Goal: Task Accomplishment & Management: Manage account settings

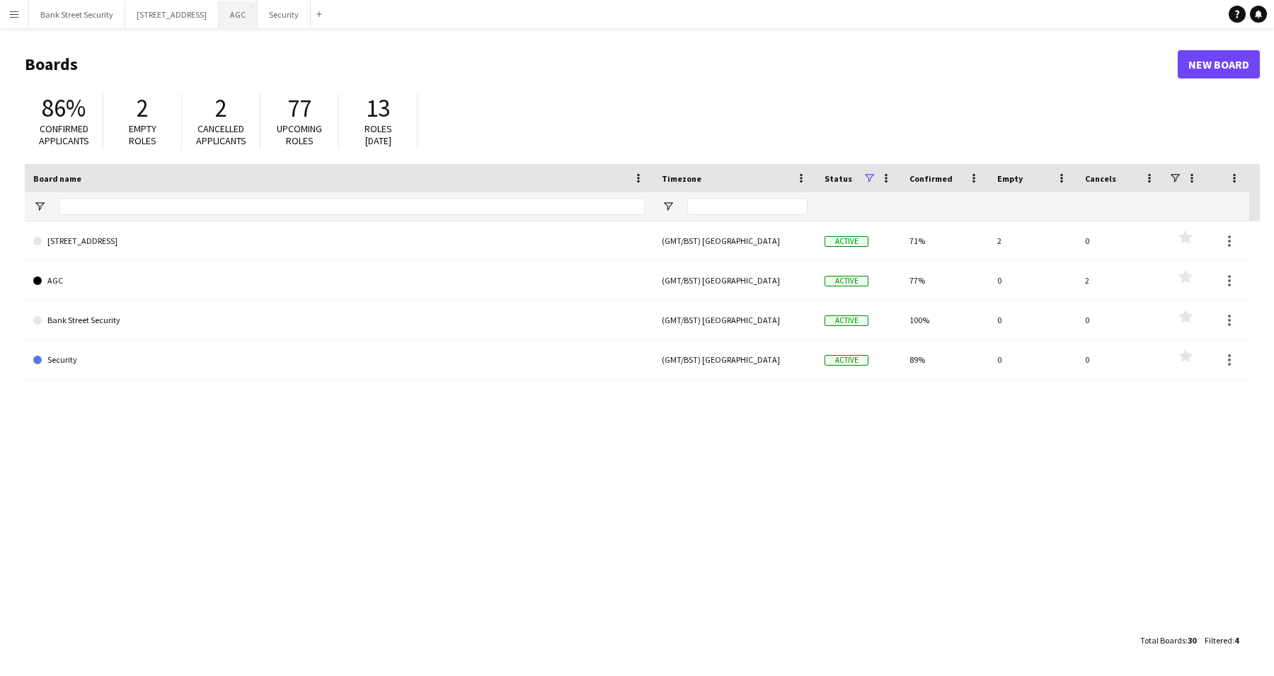
click at [258, 18] on button "AGC Close" at bounding box center [238, 15] width 39 height 28
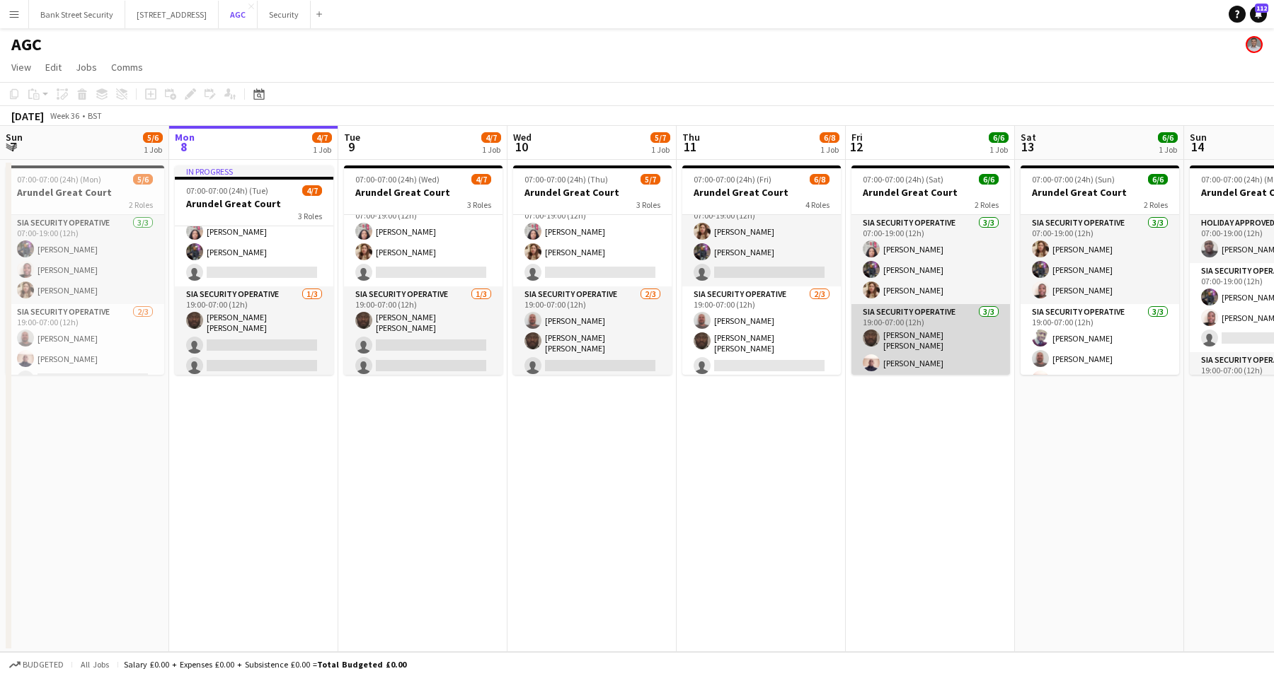
scroll to position [18, 0]
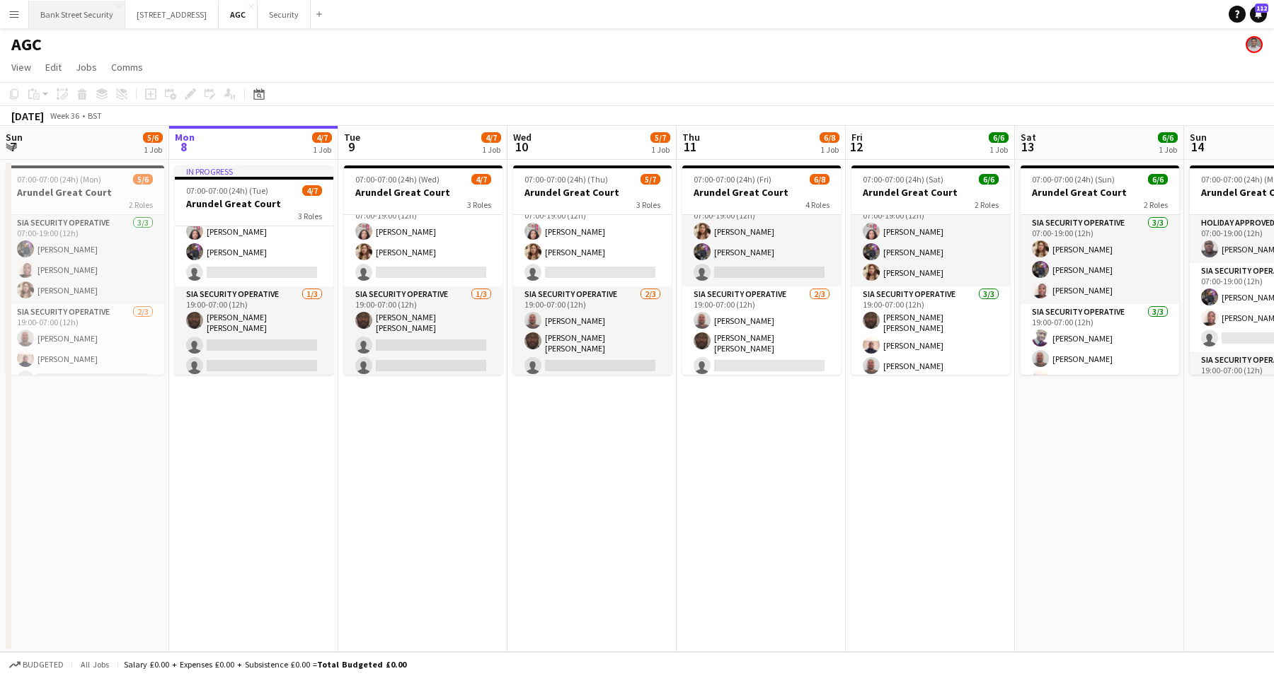
click at [79, 13] on button "Bank Street Security Close" at bounding box center [77, 15] width 96 height 28
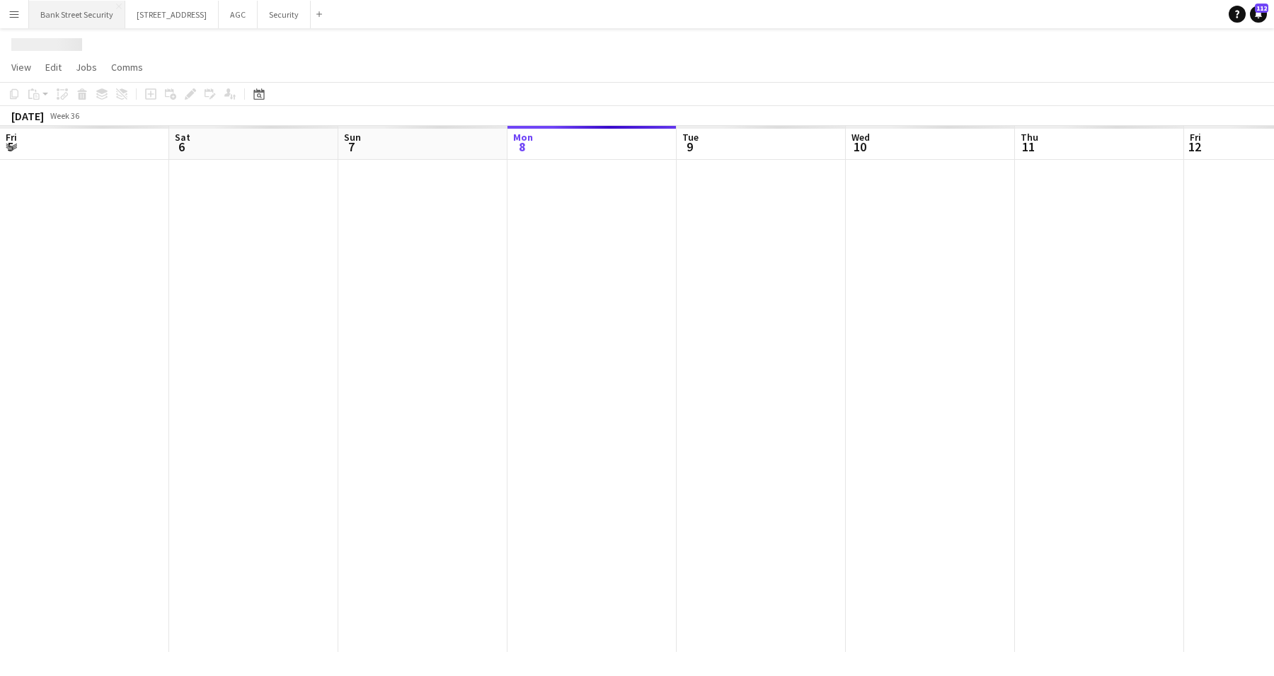
scroll to position [0, 338]
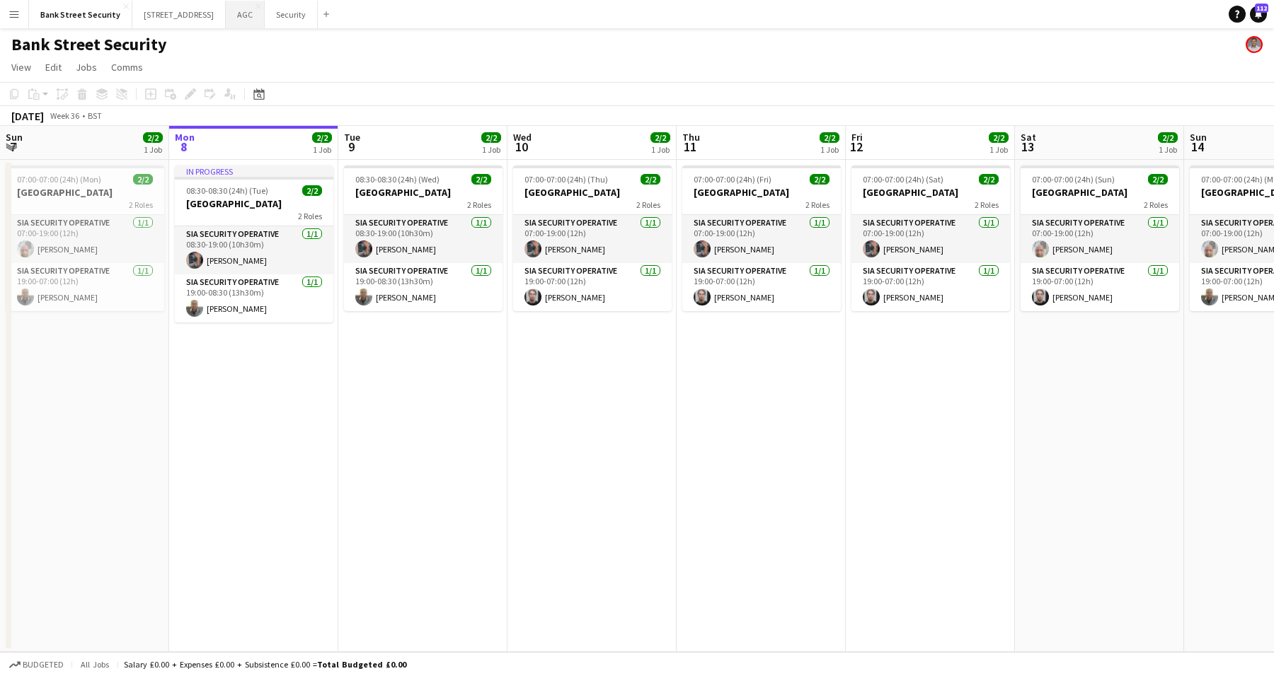
click at [249, 25] on button "AGC Close" at bounding box center [245, 15] width 39 height 28
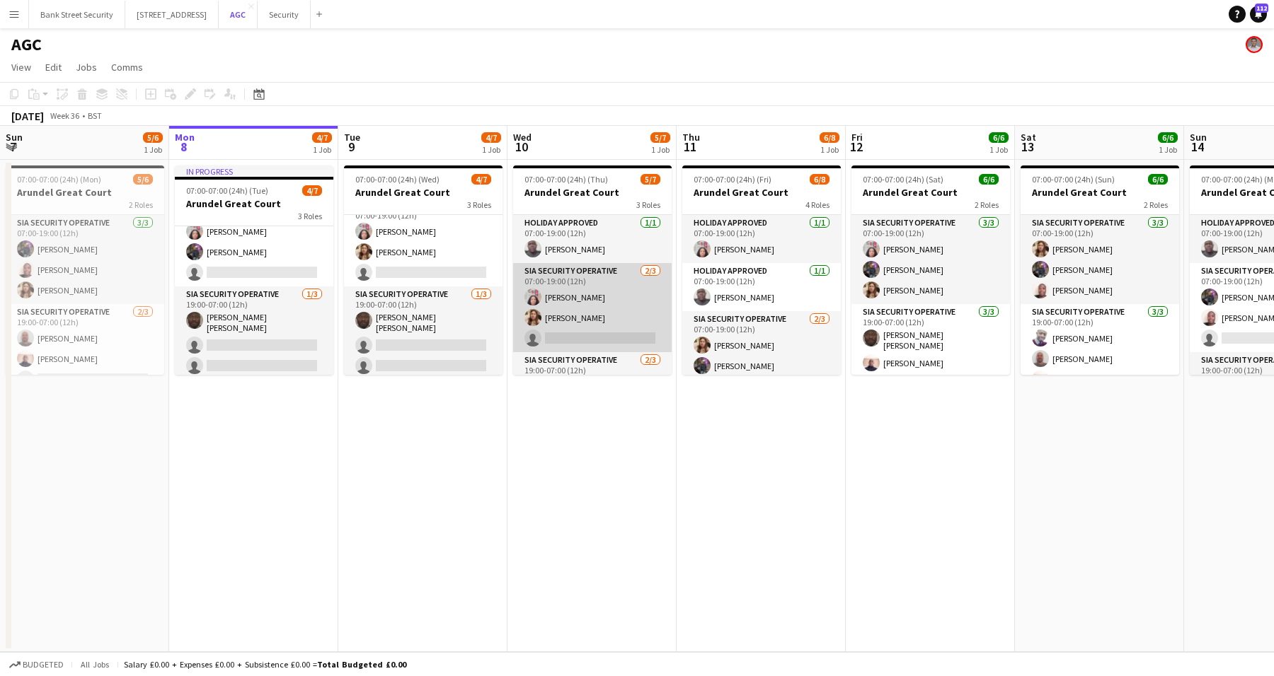
scroll to position [66, 0]
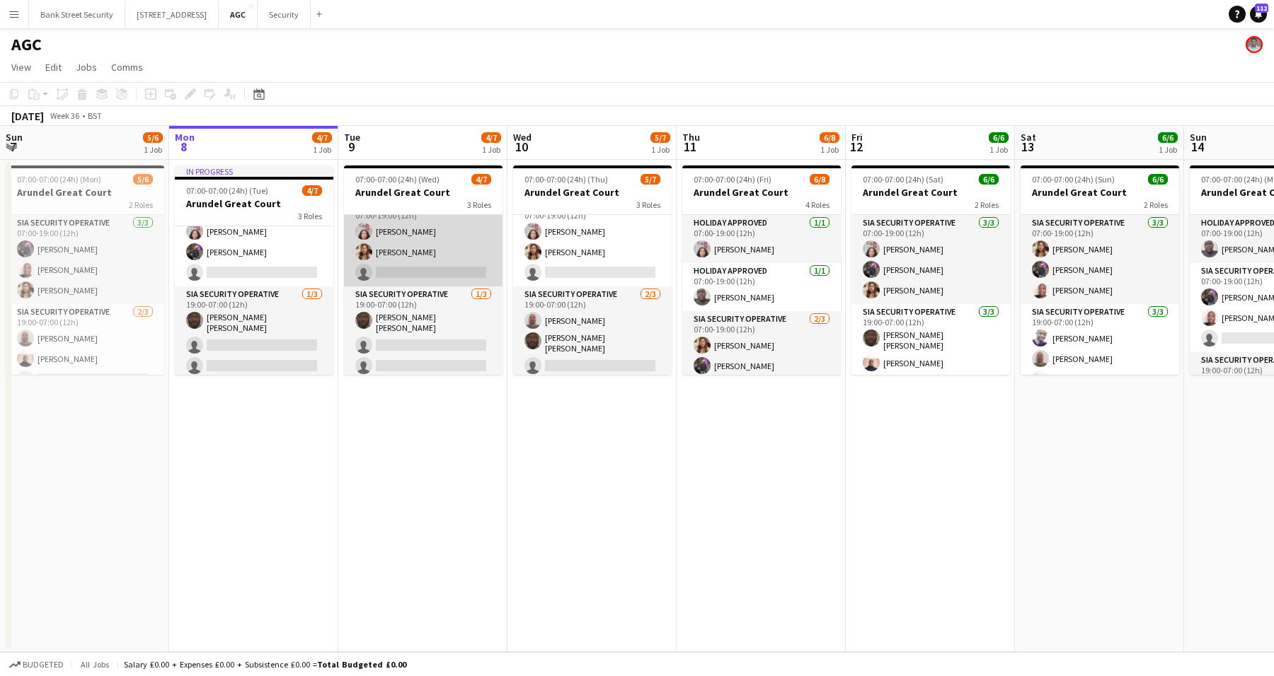
click at [418, 271] on app-card-role "SIA Security Operative [DATE] 07:00-19:00 (12h) [PERSON_NAME] Labor [PERSON_NAM…" at bounding box center [423, 241] width 158 height 89
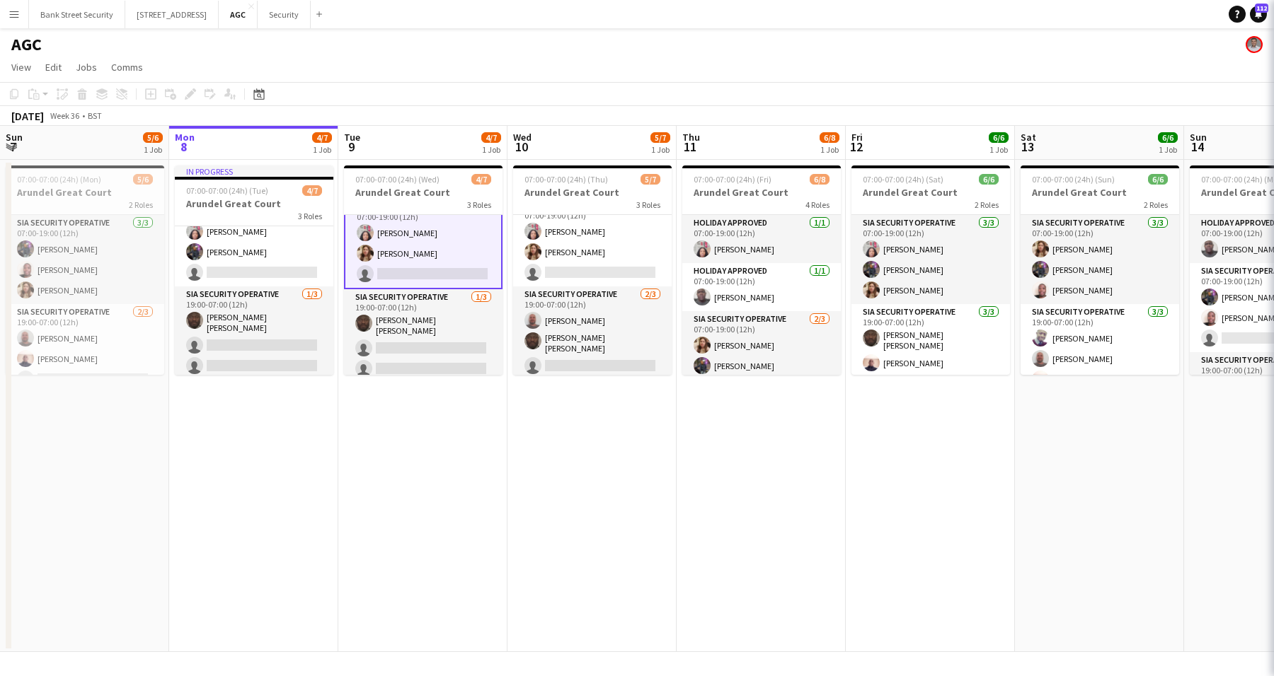
scroll to position [67, 0]
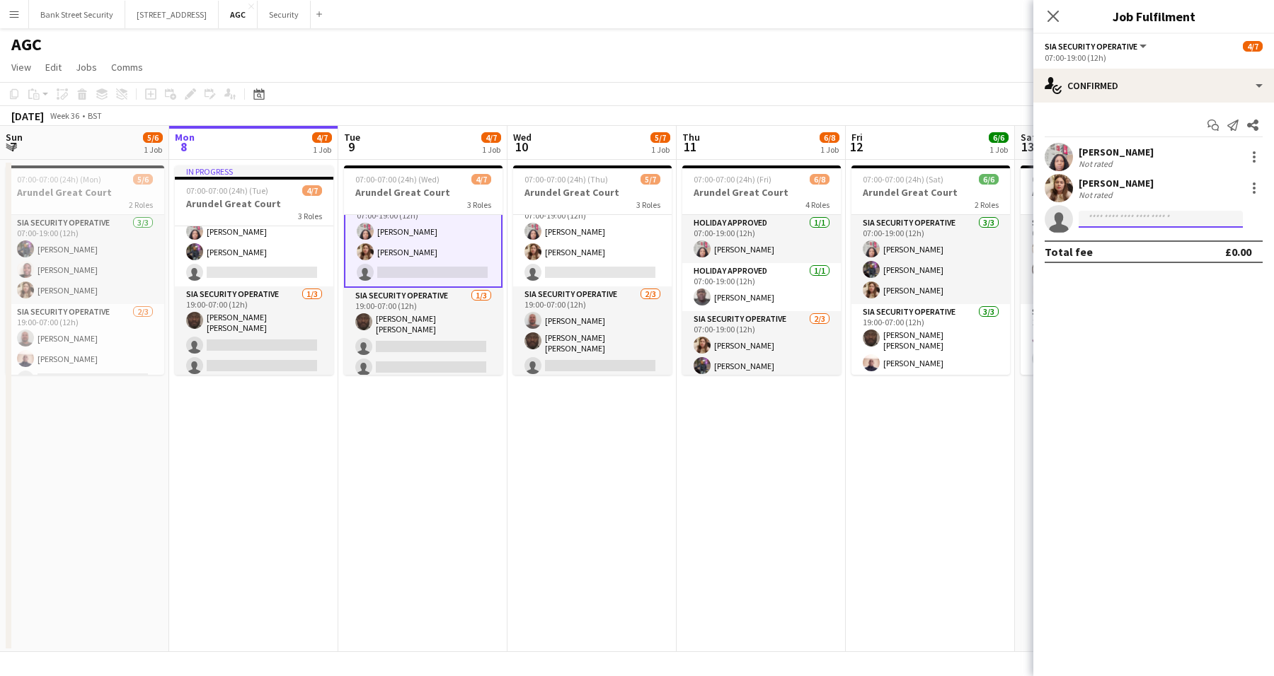
click at [1224, 216] on input at bounding box center [1160, 219] width 164 height 17
type input "*****"
click at [1156, 274] on div "Start chat Send notification Share [PERSON_NAME] Not rated [PERSON_NAME] Not ra…" at bounding box center [1153, 189] width 241 height 172
click at [1136, 216] on input "*****" at bounding box center [1160, 219] width 164 height 17
click at [1128, 244] on span "[PERSON_NAME]" at bounding box center [1130, 239] width 81 height 12
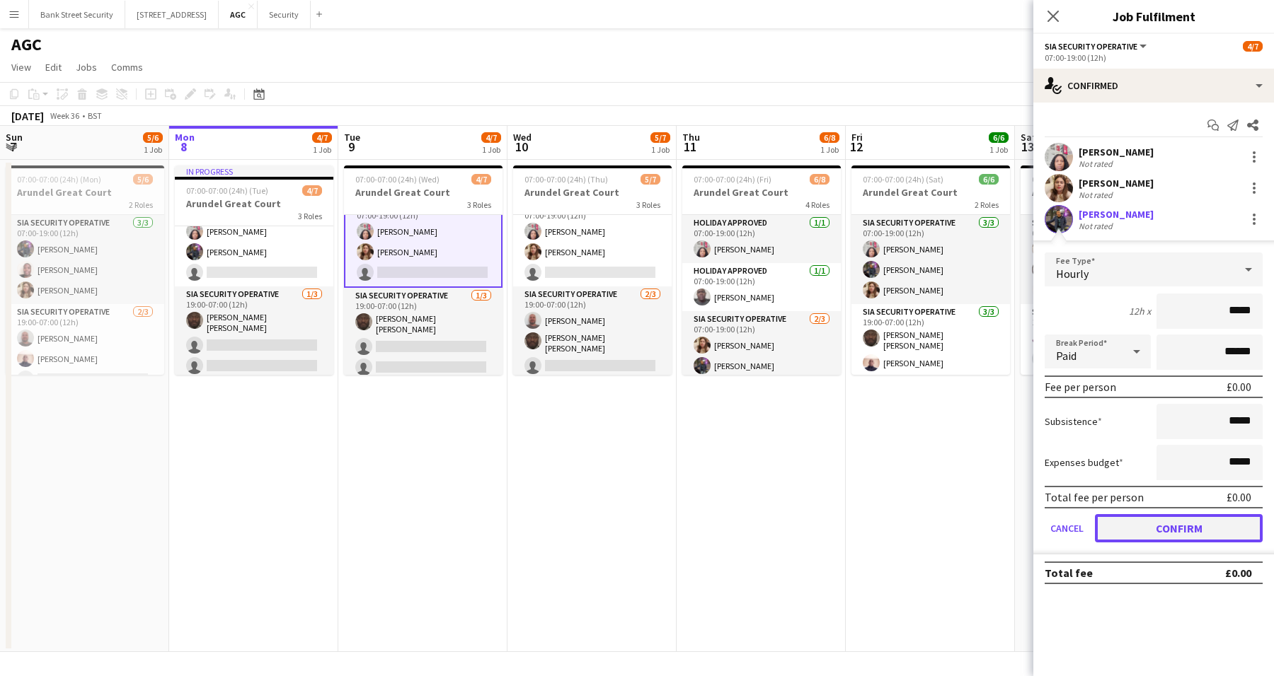
click at [1162, 530] on button "Confirm" at bounding box center [1179, 528] width 168 height 28
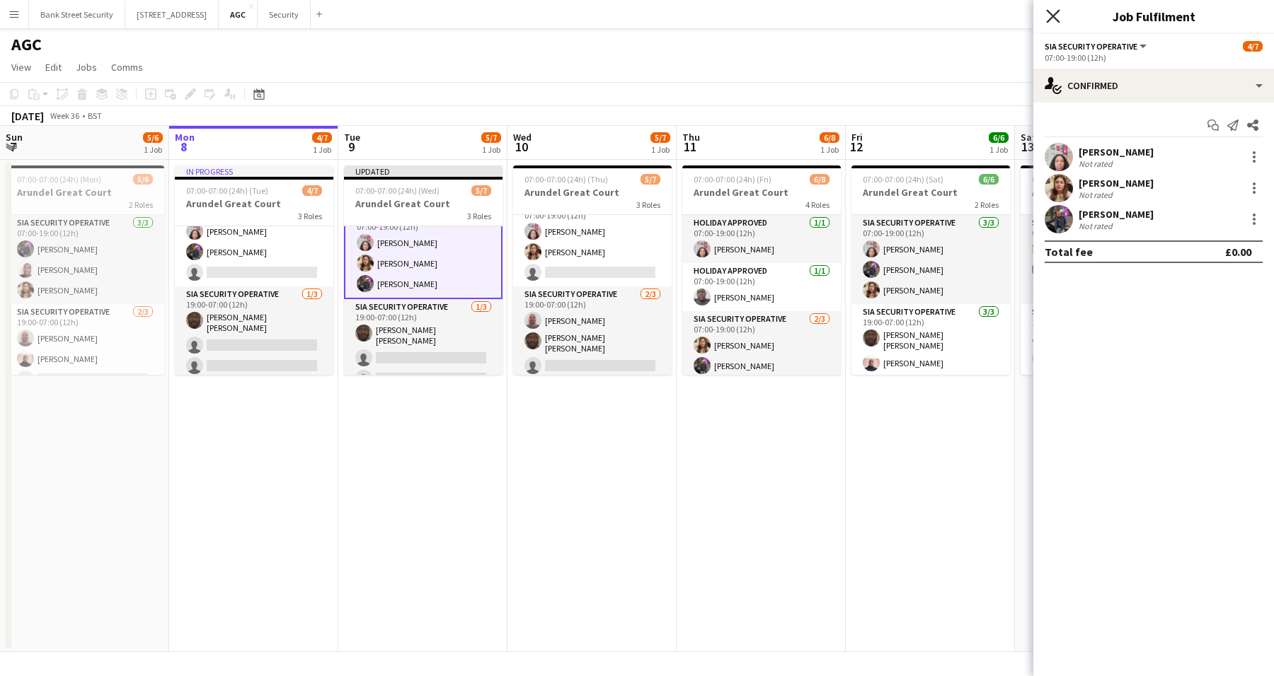
click at [1058, 18] on icon "Close pop-in" at bounding box center [1052, 15] width 13 height 13
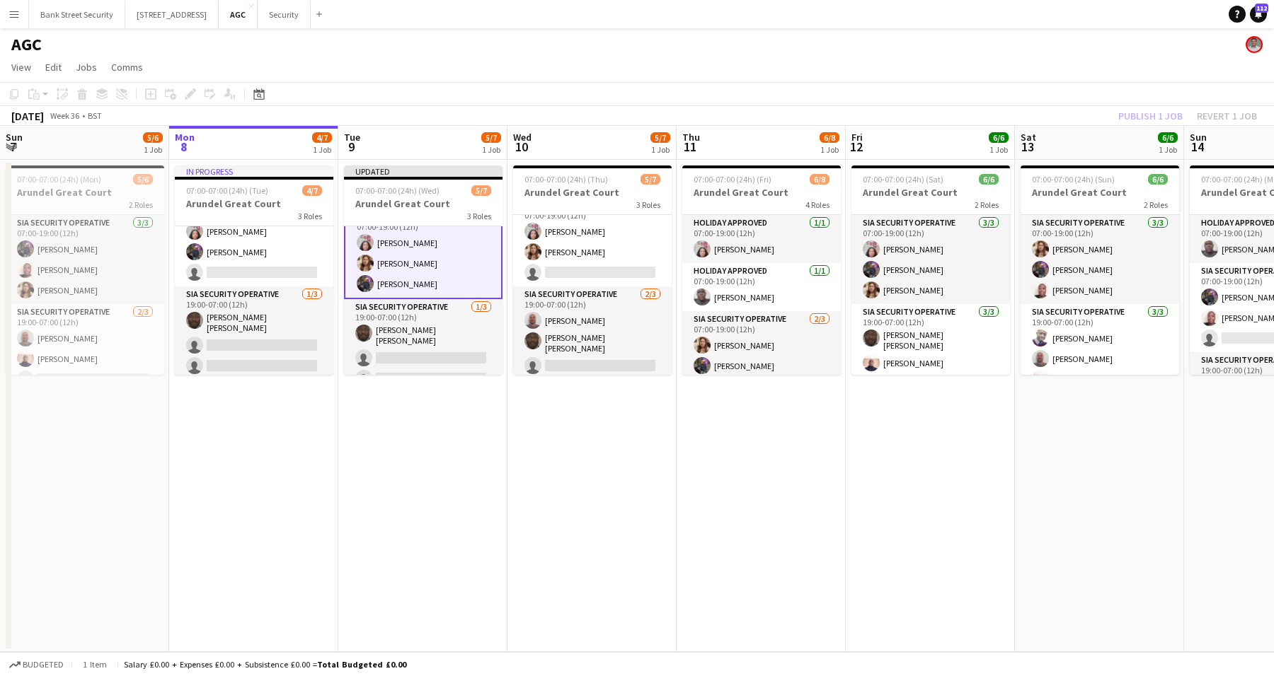
click at [1143, 117] on div "Publish 1 job Revert 1 job" at bounding box center [1187, 116] width 173 height 18
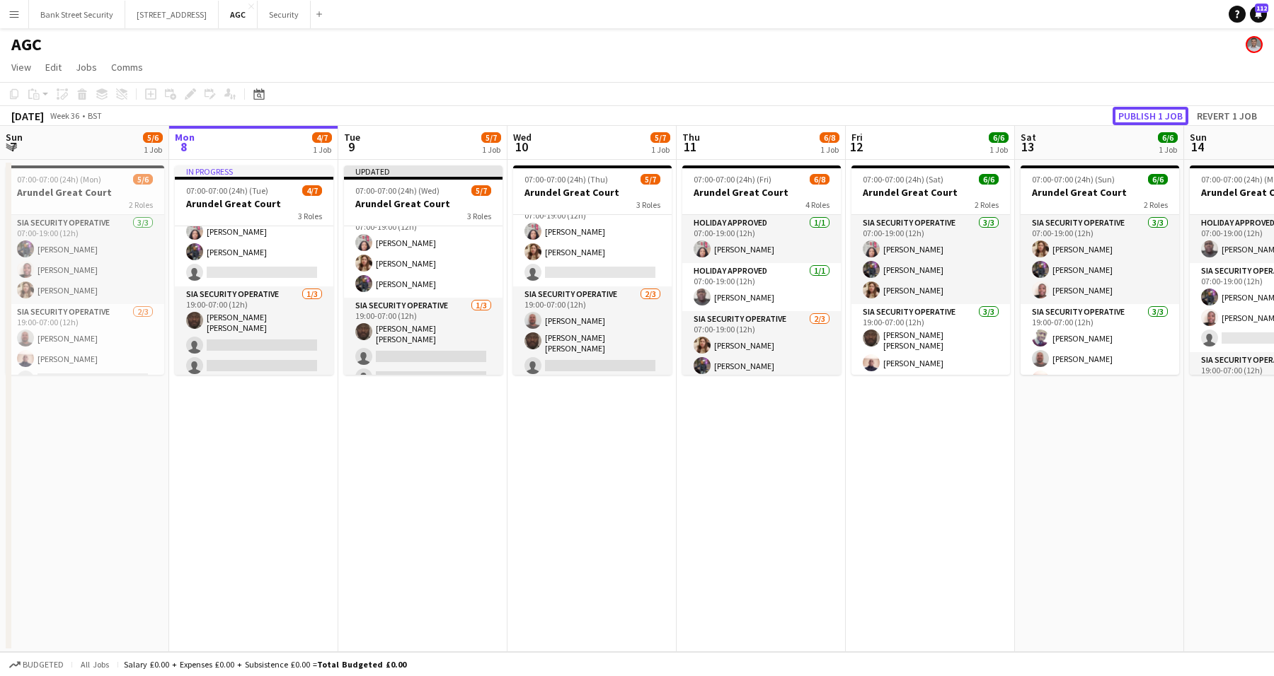
click at [1143, 117] on button "Publish 1 job" at bounding box center [1150, 116] width 76 height 18
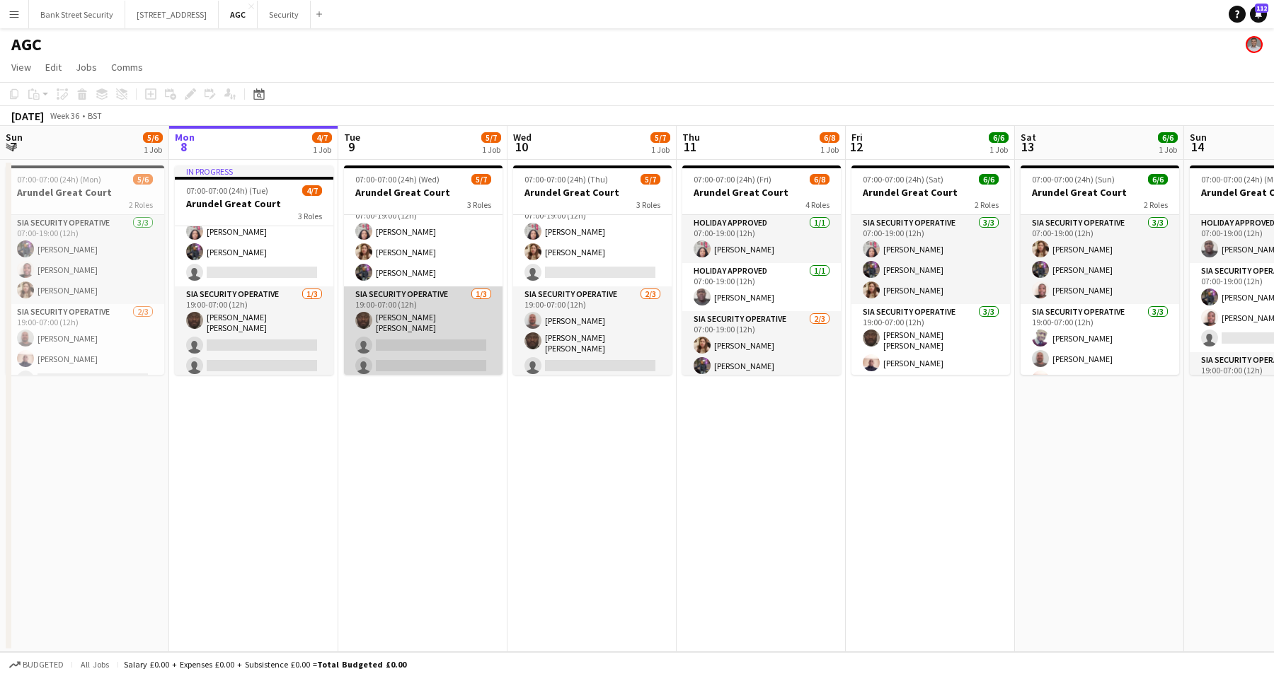
scroll to position [65, 0]
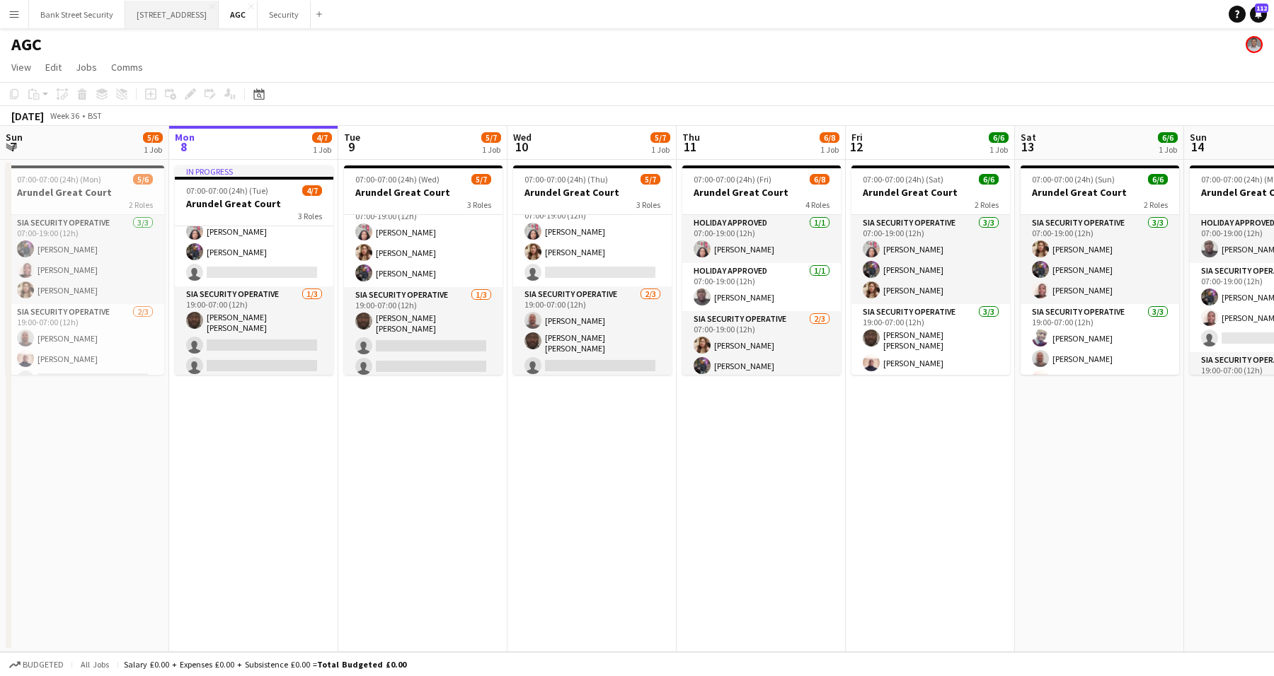
click at [218, 18] on button "[STREET_ADDRESS]" at bounding box center [171, 15] width 93 height 28
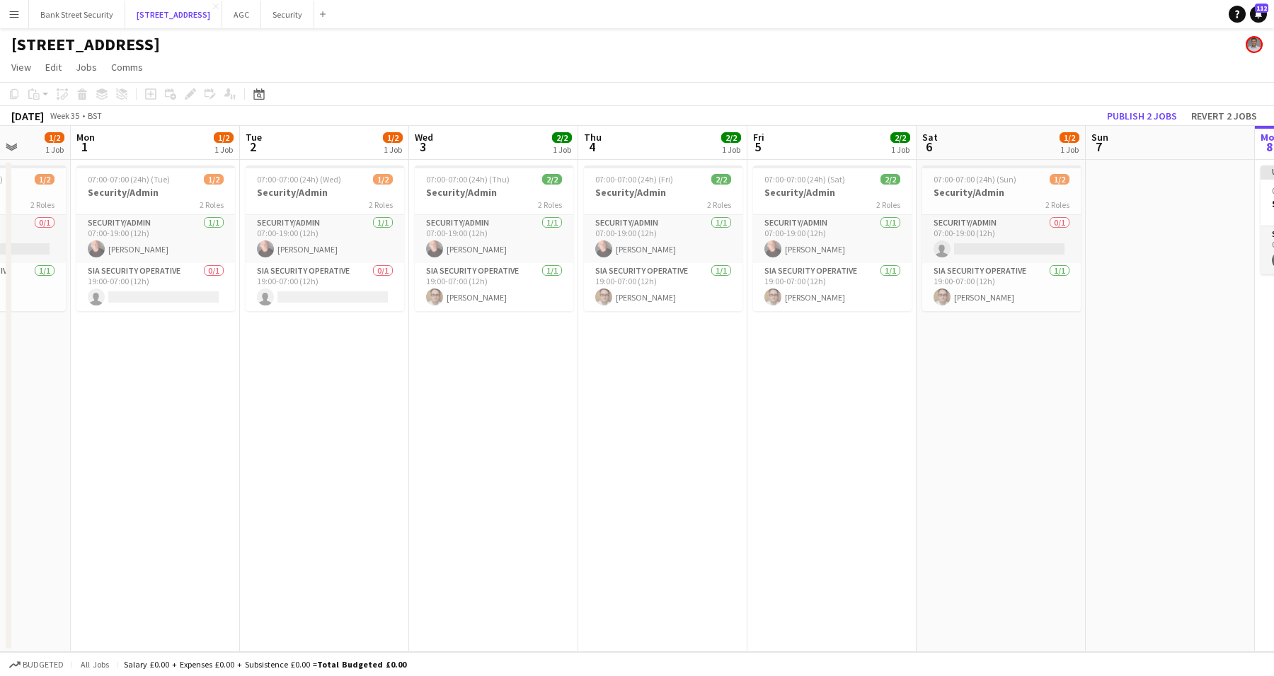
scroll to position [0, 439]
click at [304, 20] on button "Security Close" at bounding box center [287, 15] width 53 height 28
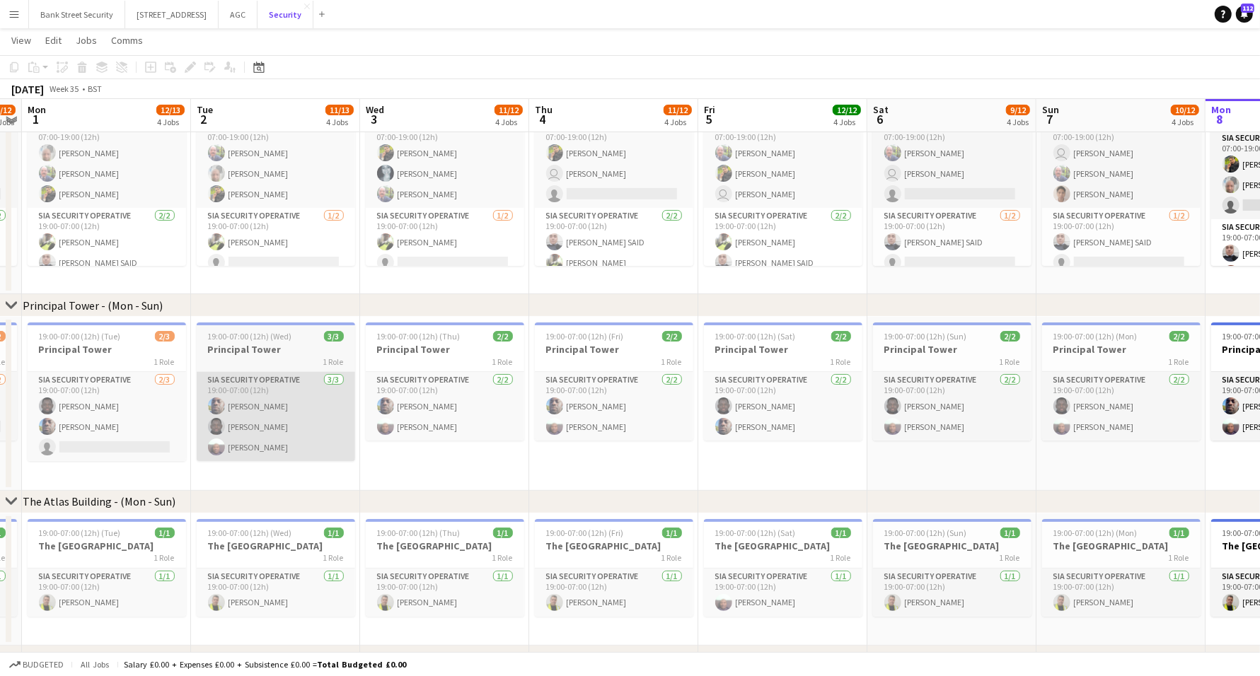
scroll to position [110, 0]
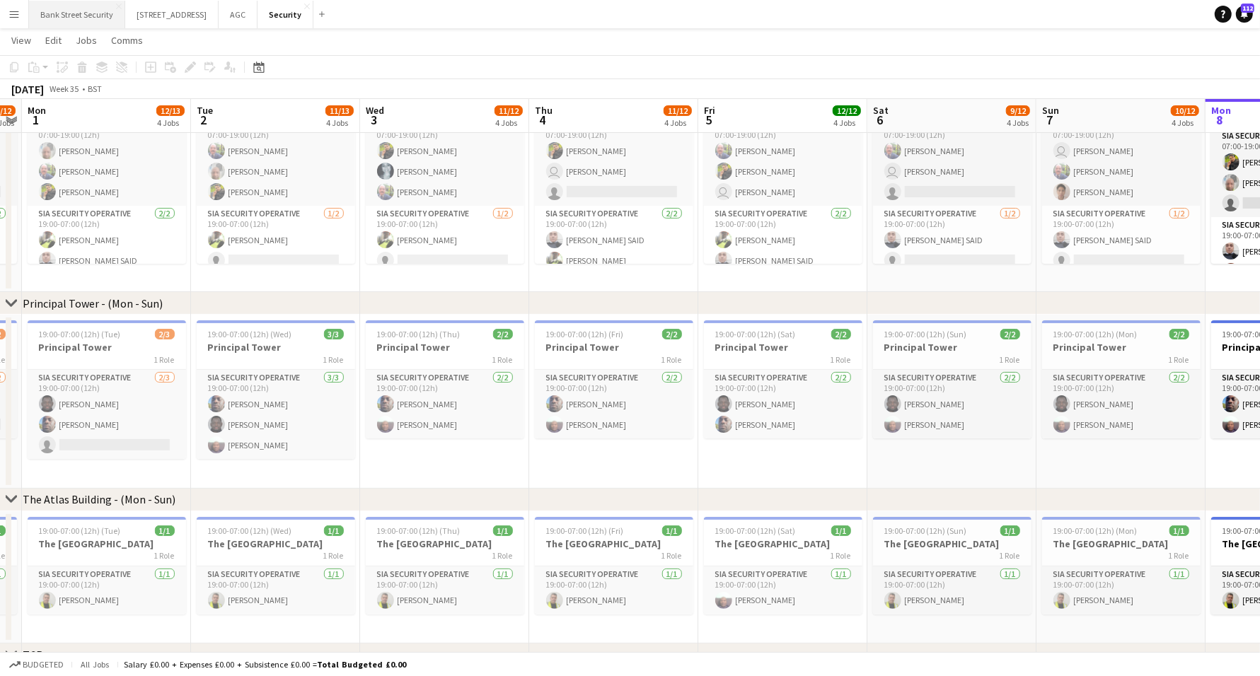
click at [93, 18] on button "Bank Street Security Close" at bounding box center [77, 15] width 96 height 28
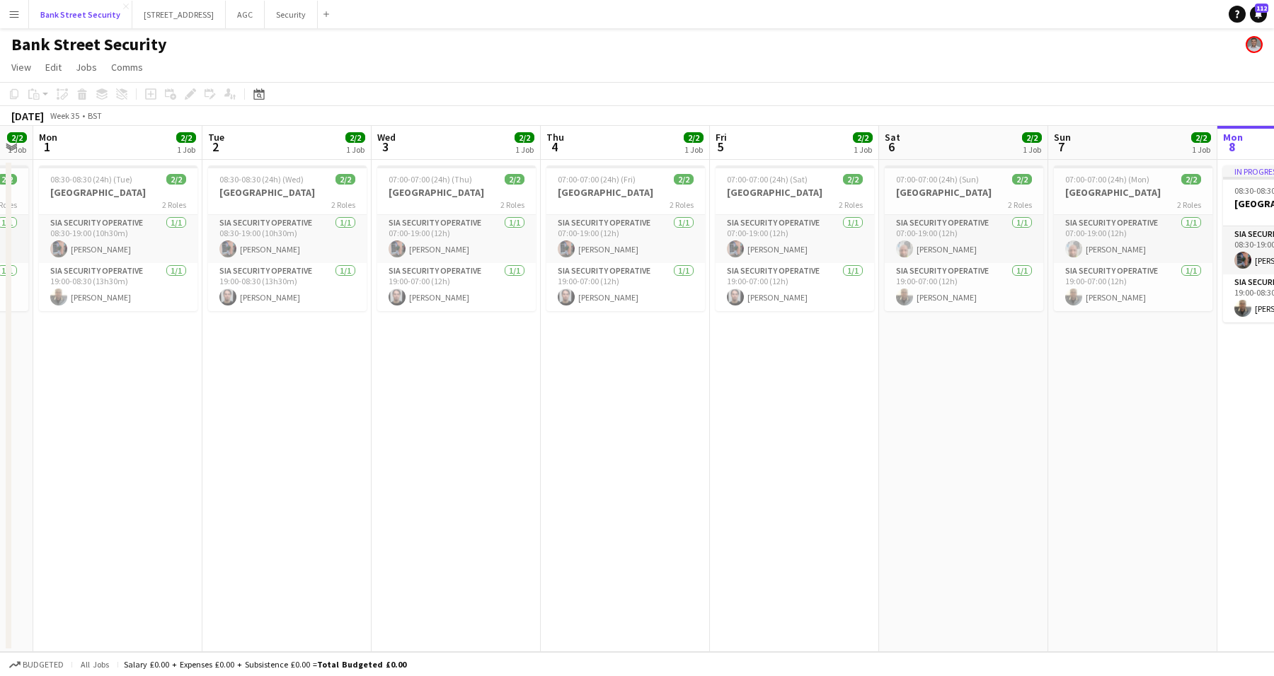
scroll to position [0, 476]
click at [313, 5] on button "Security Close" at bounding box center [291, 15] width 53 height 28
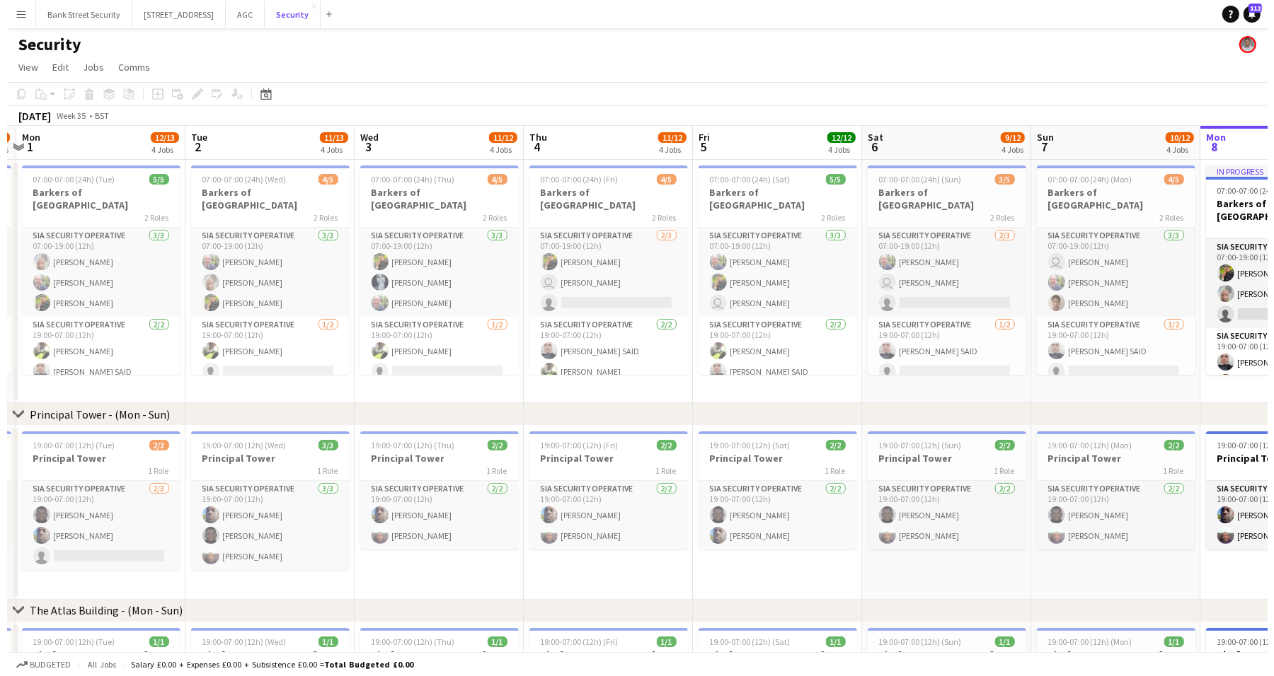
scroll to position [0, 497]
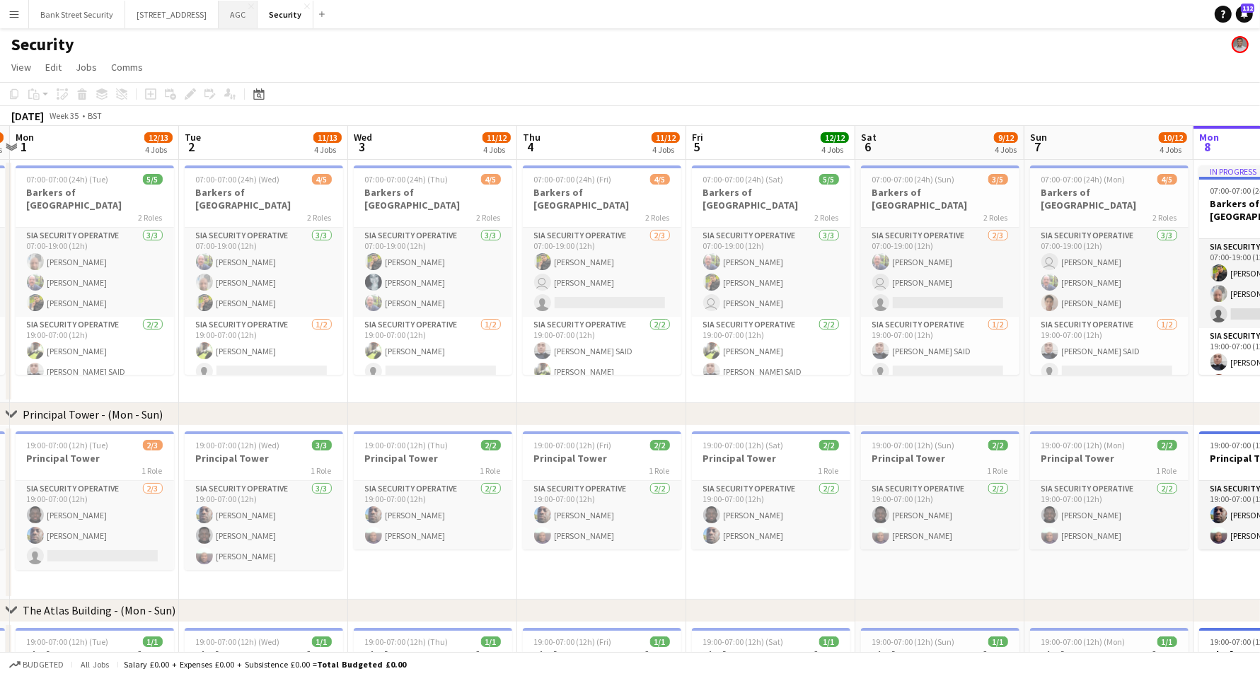
click at [258, 18] on button "AGC Close" at bounding box center [238, 15] width 39 height 28
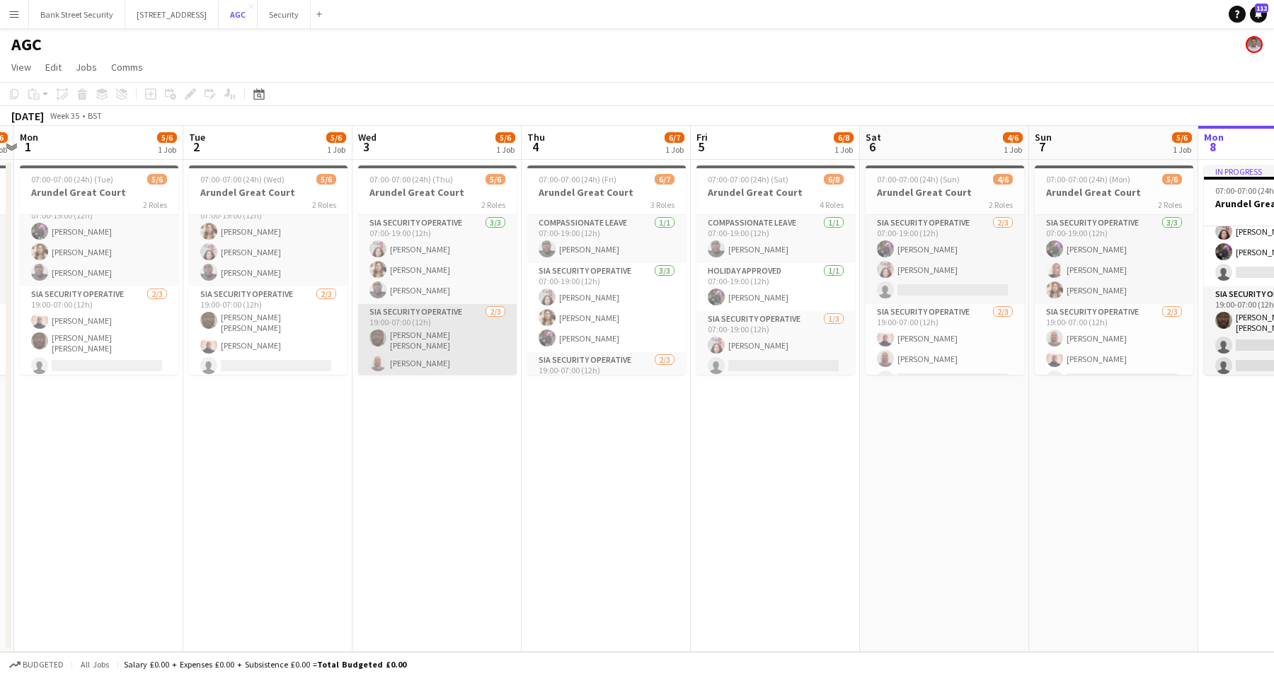
scroll to position [18, 0]
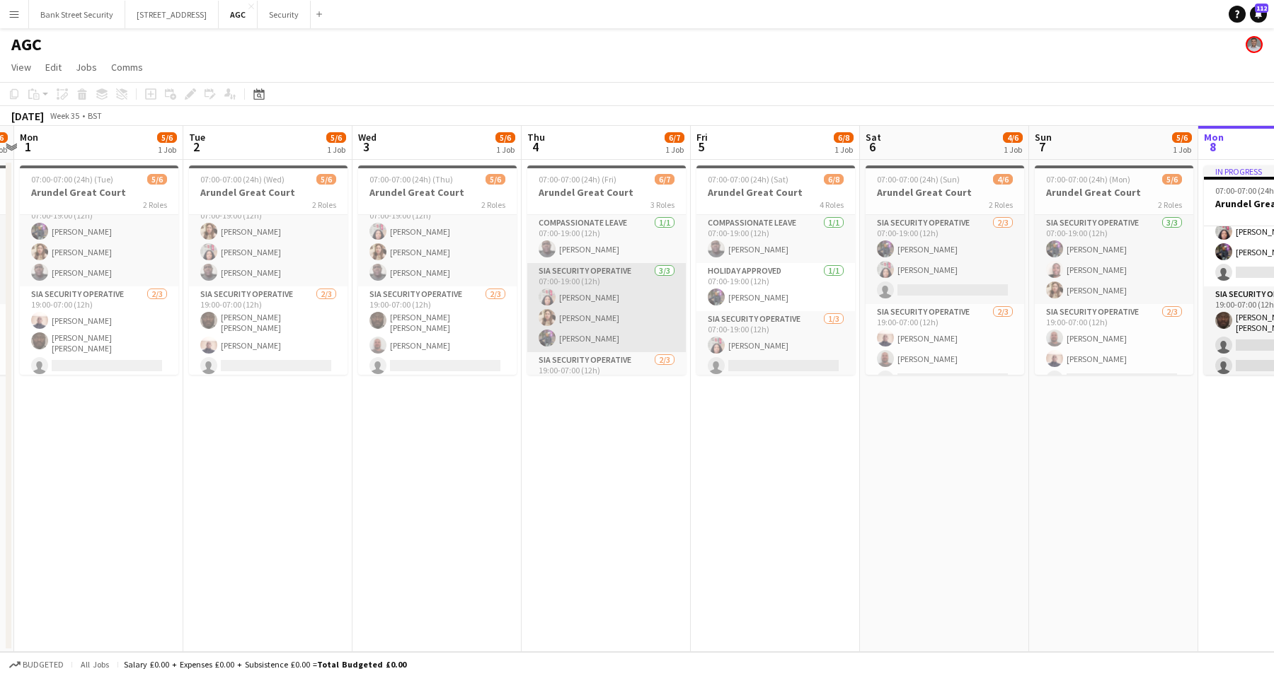
click at [619, 306] on app-card-role "SIA Security Operative [DATE] 07:00-19:00 (12h) [PERSON_NAME] [PERSON_NAME] [PE…" at bounding box center [606, 307] width 158 height 89
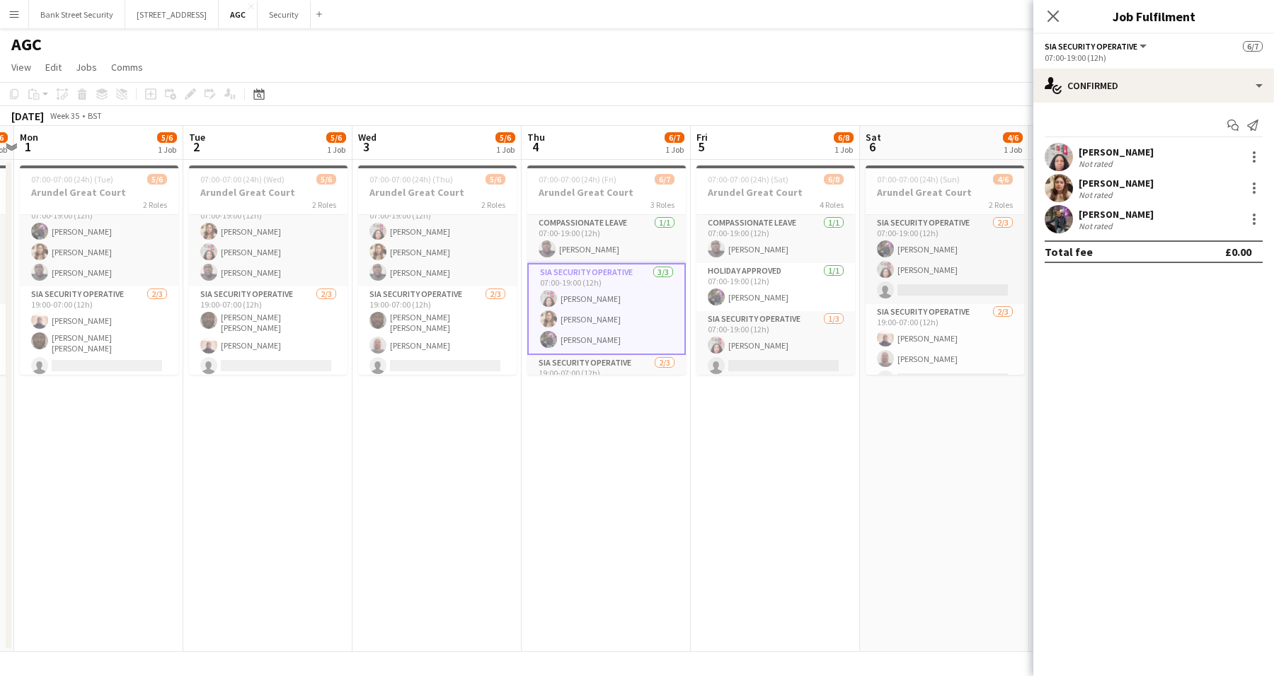
scroll to position [69, 0]
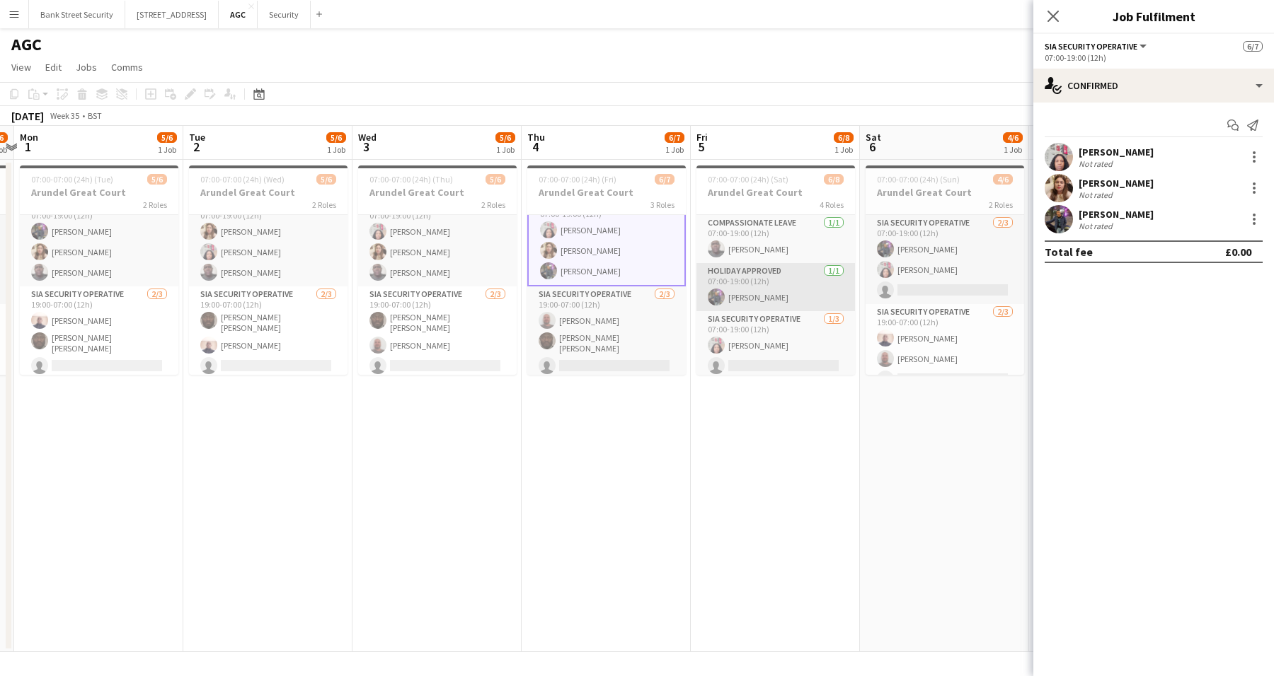
click at [761, 294] on app-card-role "Holiday Approved [DATE] 07:00-19:00 (12h) [PERSON_NAME]" at bounding box center [775, 287] width 158 height 48
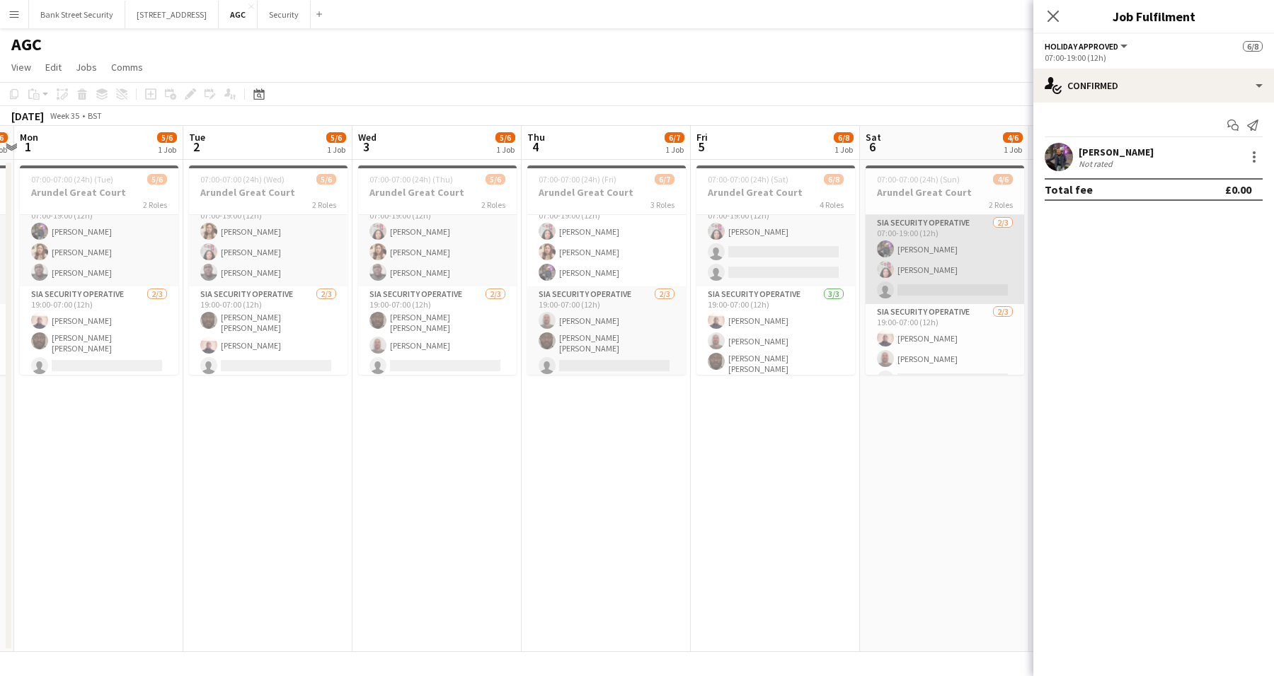
scroll to position [18, 0]
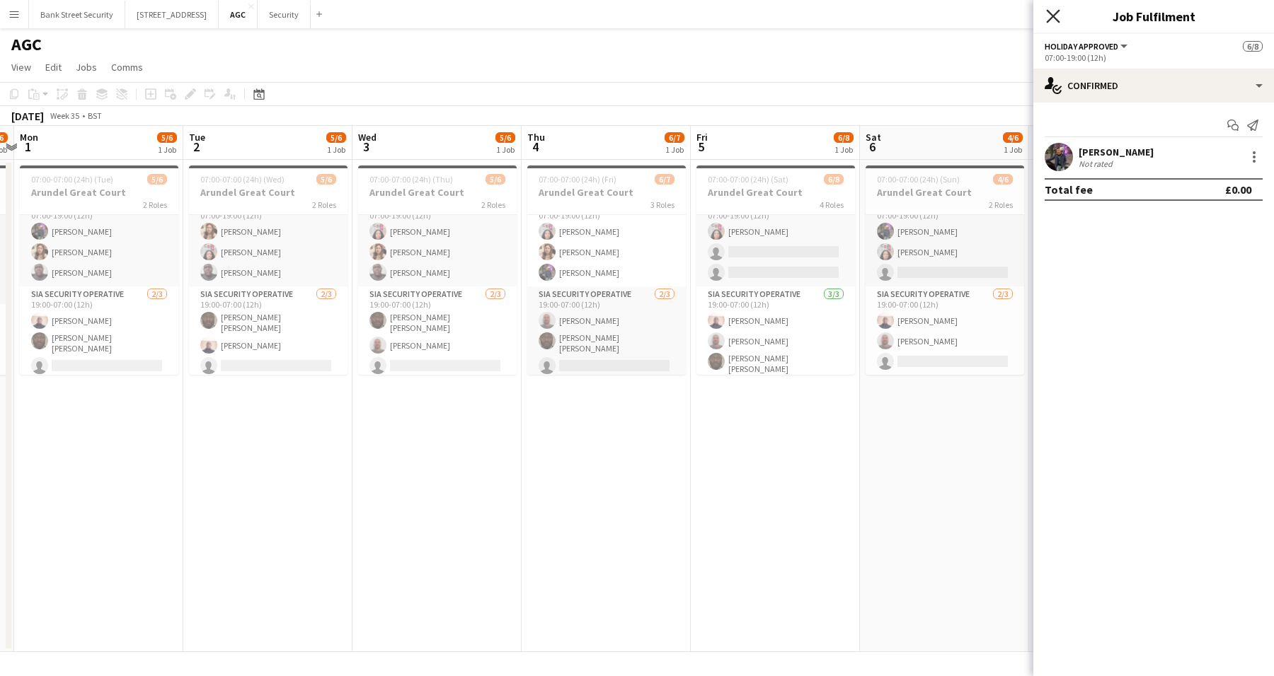
click at [1056, 14] on icon at bounding box center [1052, 15] width 13 height 13
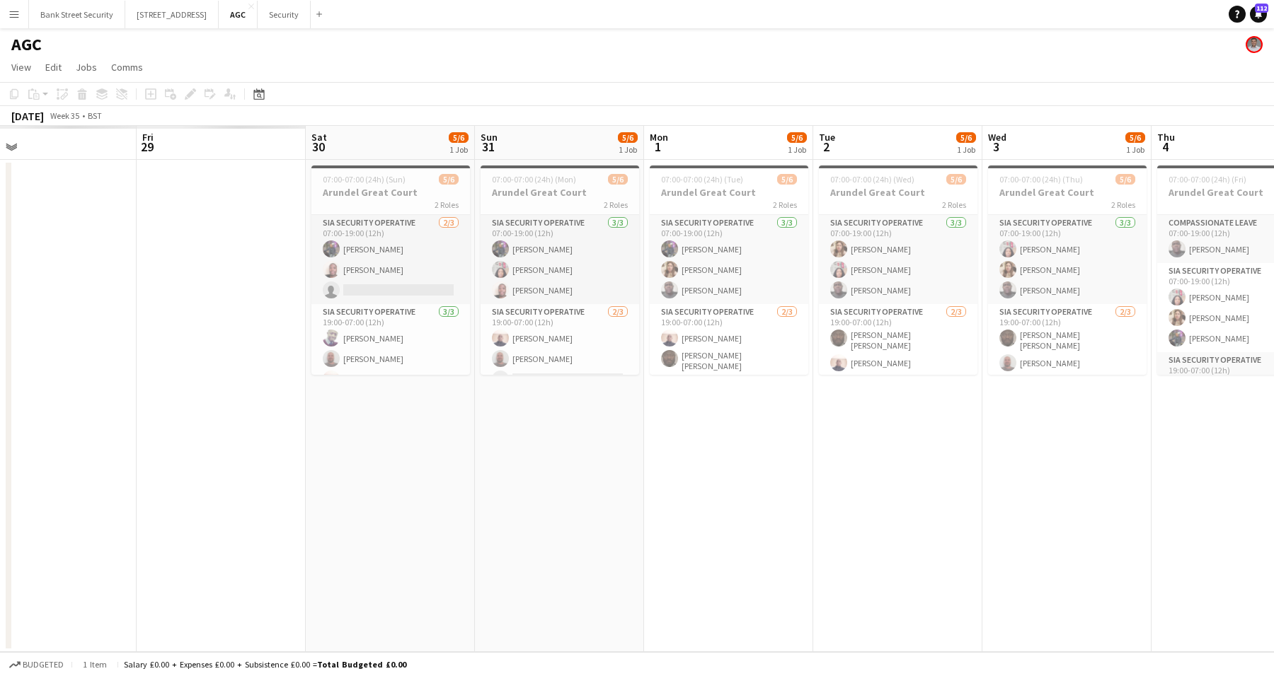
drag, startPoint x: 86, startPoint y: 321, endPoint x: 885, endPoint y: 379, distance: 801.6
click at [885, 379] on app-calendar-viewport "Tue 26 Wed 27 Thu 28 Fri 29 Sat 30 5/6 1 Job Sun 31 5/6 1 Job Mon 1 5/6 1 Job T…" at bounding box center [637, 389] width 1274 height 526
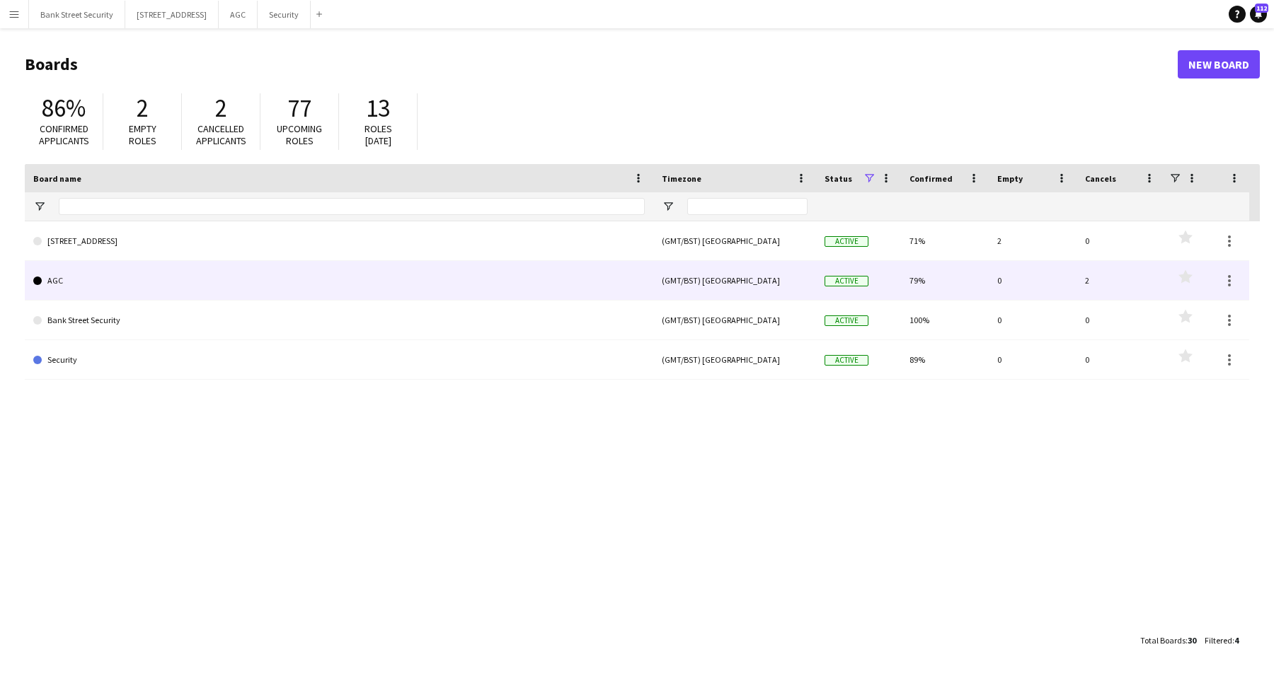
click at [156, 272] on link "AGC" at bounding box center [338, 281] width 611 height 40
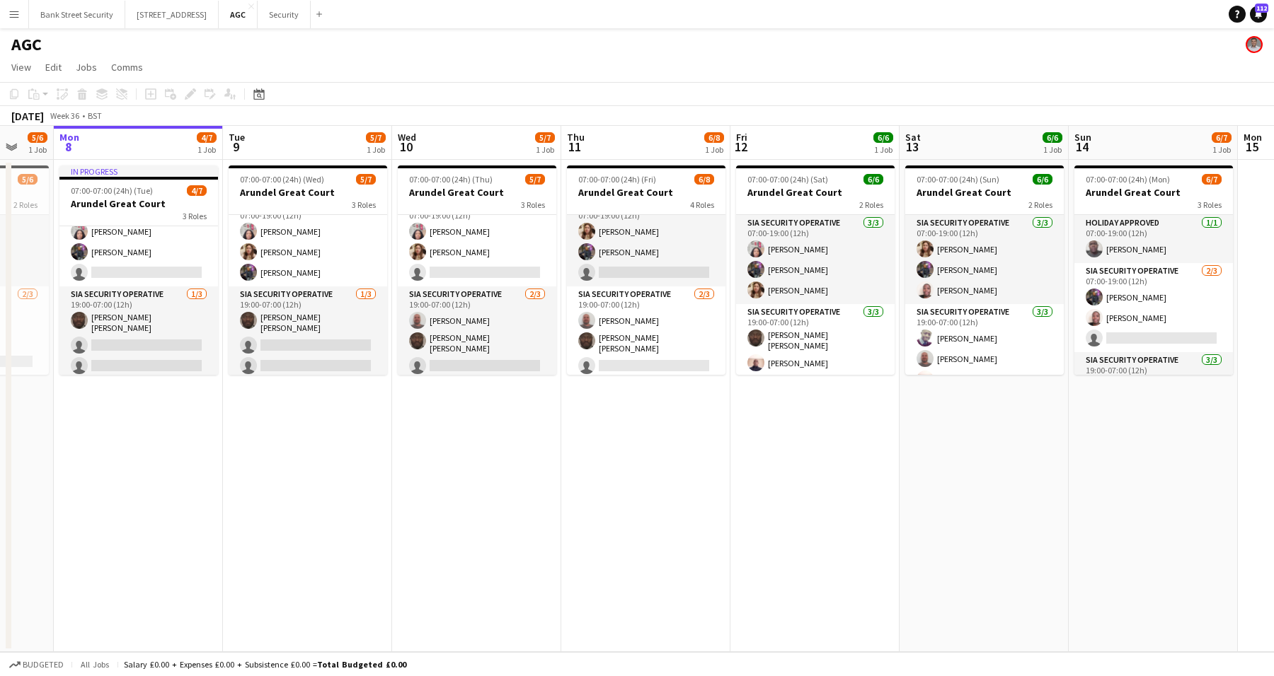
scroll to position [0, 466]
